Goal: Use online tool/utility

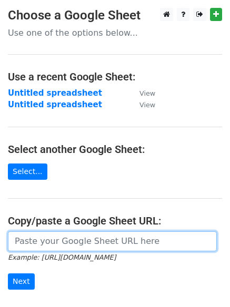
click at [68, 234] on input "url" at bounding box center [112, 241] width 209 height 20
paste input "https://docs.google.com/spreadsheets/d/1Hq0aiBuMlY_2WXI9KAtk0xxBBicx57CTI14DDFA…"
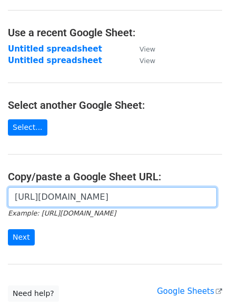
scroll to position [123, 0]
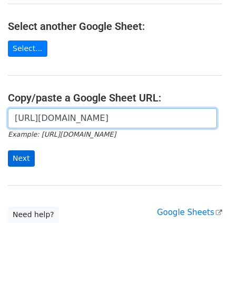
type input "https://docs.google.com/spreadsheets/d/1Hq0aiBuMlY_2WXI9KAtk0xxBBicx57CTI14DDFA…"
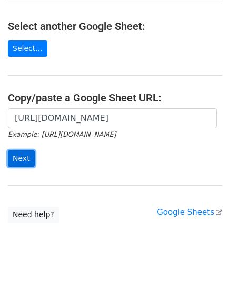
click at [17, 154] on input "Next" at bounding box center [21, 158] width 27 height 16
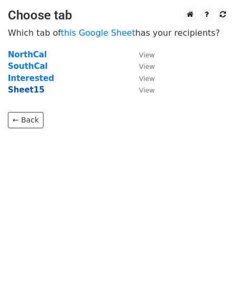
click at [37, 89] on strong "Sheet15" at bounding box center [26, 89] width 37 height 9
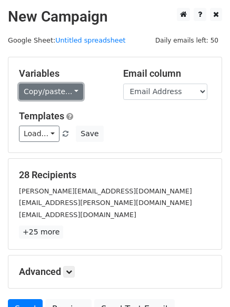
click at [54, 92] on link "Copy/paste..." at bounding box center [51, 92] width 64 height 16
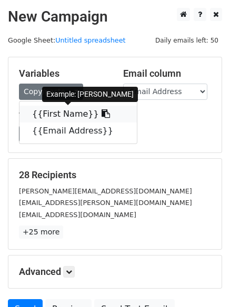
click at [53, 111] on link "{{First Name}}" at bounding box center [77, 114] width 117 height 17
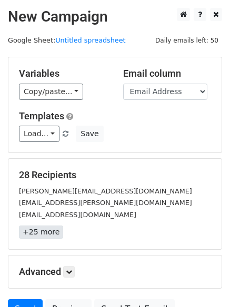
scroll to position [101, 0]
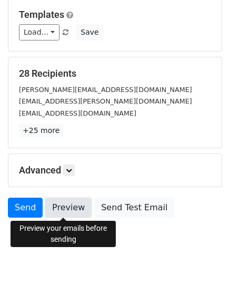
click at [61, 211] on link "Preview" at bounding box center [68, 208] width 46 height 20
click at [68, 202] on link "Preview" at bounding box center [68, 208] width 46 height 20
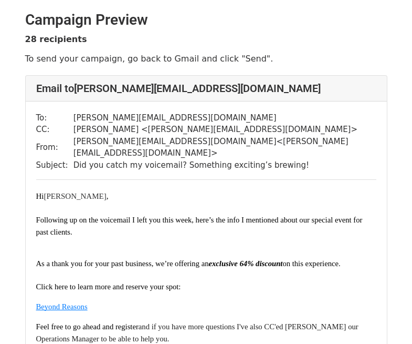
scroll to position [263, 0]
